Goal: Entertainment & Leisure: Consume media (video, audio)

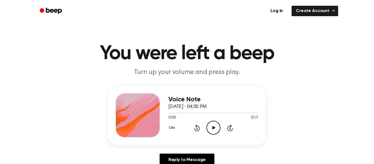
click at [213, 129] on icon "Play Audio" at bounding box center [214, 128] width 14 height 14
click at [217, 127] on icon "Play Audio" at bounding box center [214, 128] width 14 height 14
click at [210, 124] on icon "Play Audio" at bounding box center [214, 128] width 14 height 14
click at [217, 126] on icon "Play Audio" at bounding box center [214, 128] width 14 height 14
click at [214, 129] on icon at bounding box center [213, 128] width 3 height 4
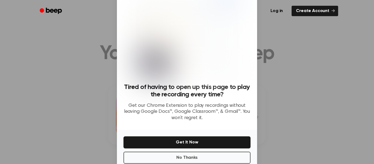
scroll to position [35, 0]
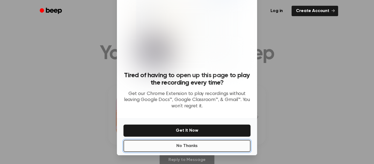
click at [209, 147] on button "No Thanks" at bounding box center [187, 146] width 127 height 12
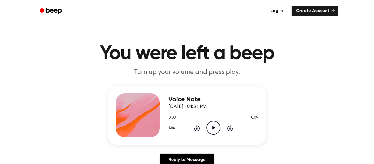
click at [216, 126] on icon "Play Audio" at bounding box center [214, 128] width 14 height 14
